Goal: Navigation & Orientation: Go to known website

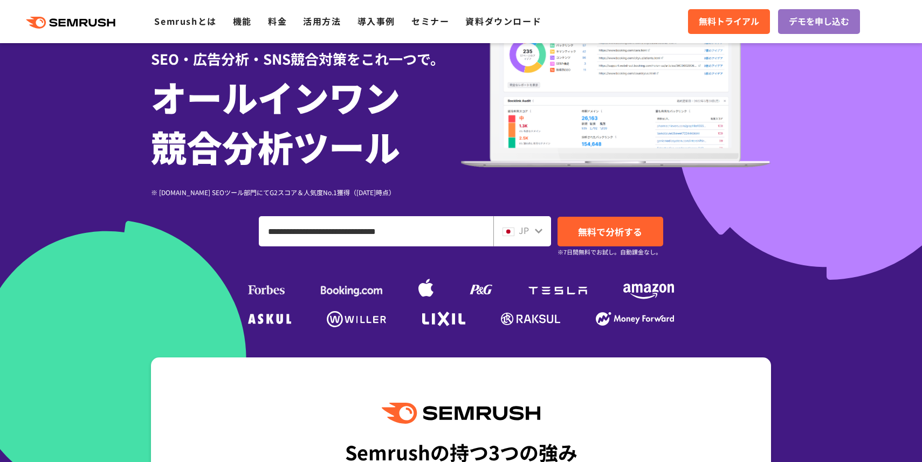
type input "**********"
click at [526, 237] on span "JP" at bounding box center [524, 230] width 10 height 13
click at [540, 235] on icon at bounding box center [538, 230] width 9 height 9
click at [536, 233] on icon at bounding box center [539, 231] width 8 height 5
click at [512, 236] on img at bounding box center [508, 231] width 12 height 9
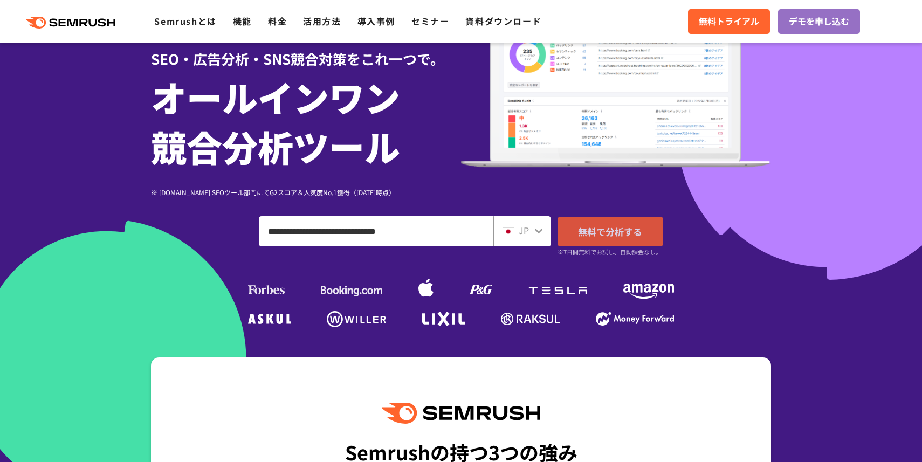
click at [576, 246] on link "無料で分析する" at bounding box center [610, 232] width 106 height 30
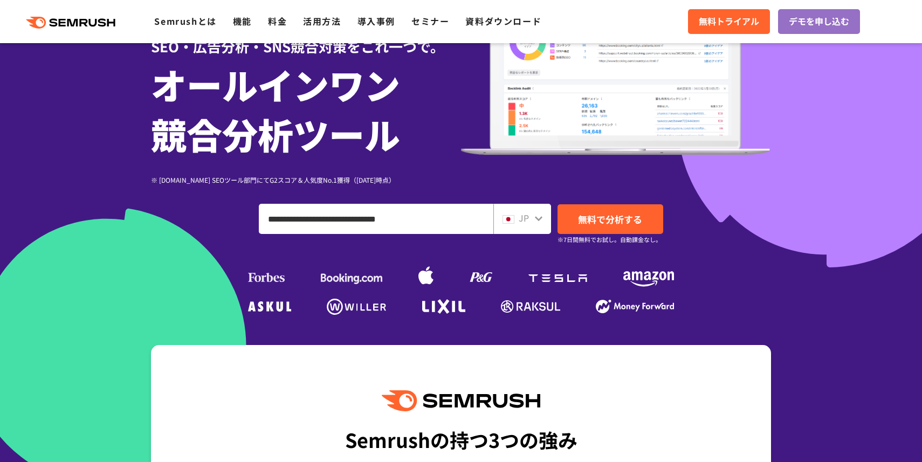
scroll to position [127, 0]
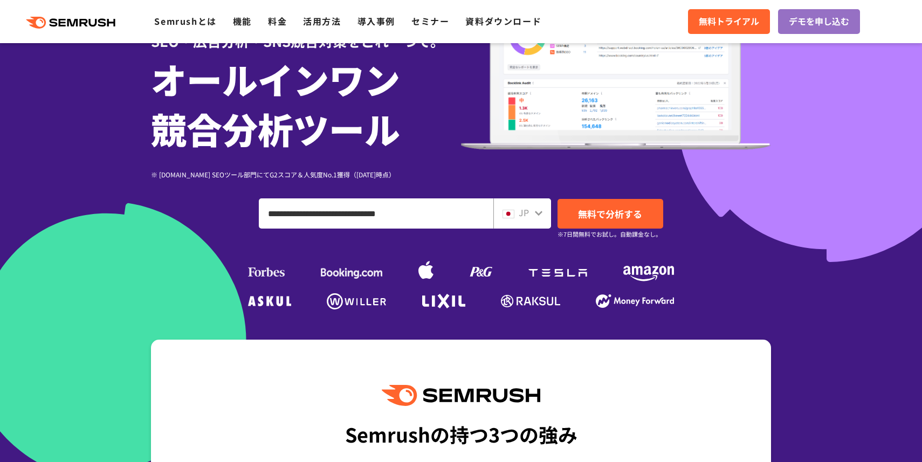
click at [542, 217] on icon at bounding box center [538, 213] width 9 height 9
click at [541, 217] on icon at bounding box center [538, 213] width 9 height 9
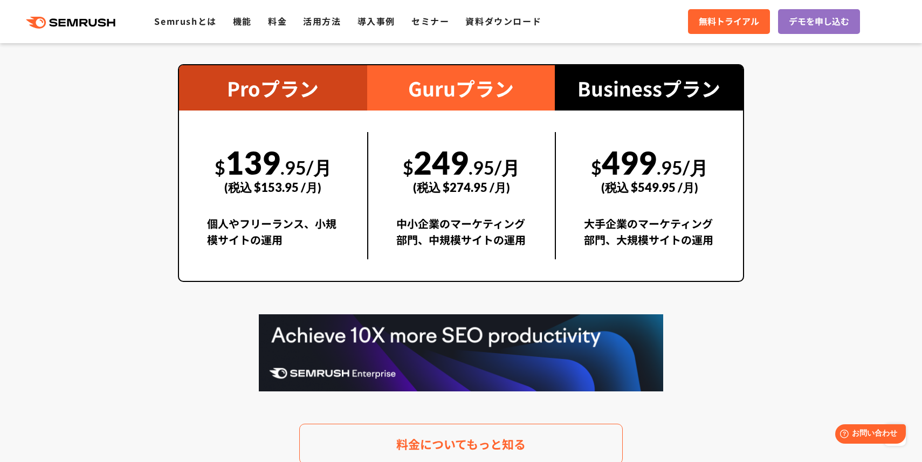
scroll to position [1806, 0]
